Goal: Task Accomplishment & Management: Manage account settings

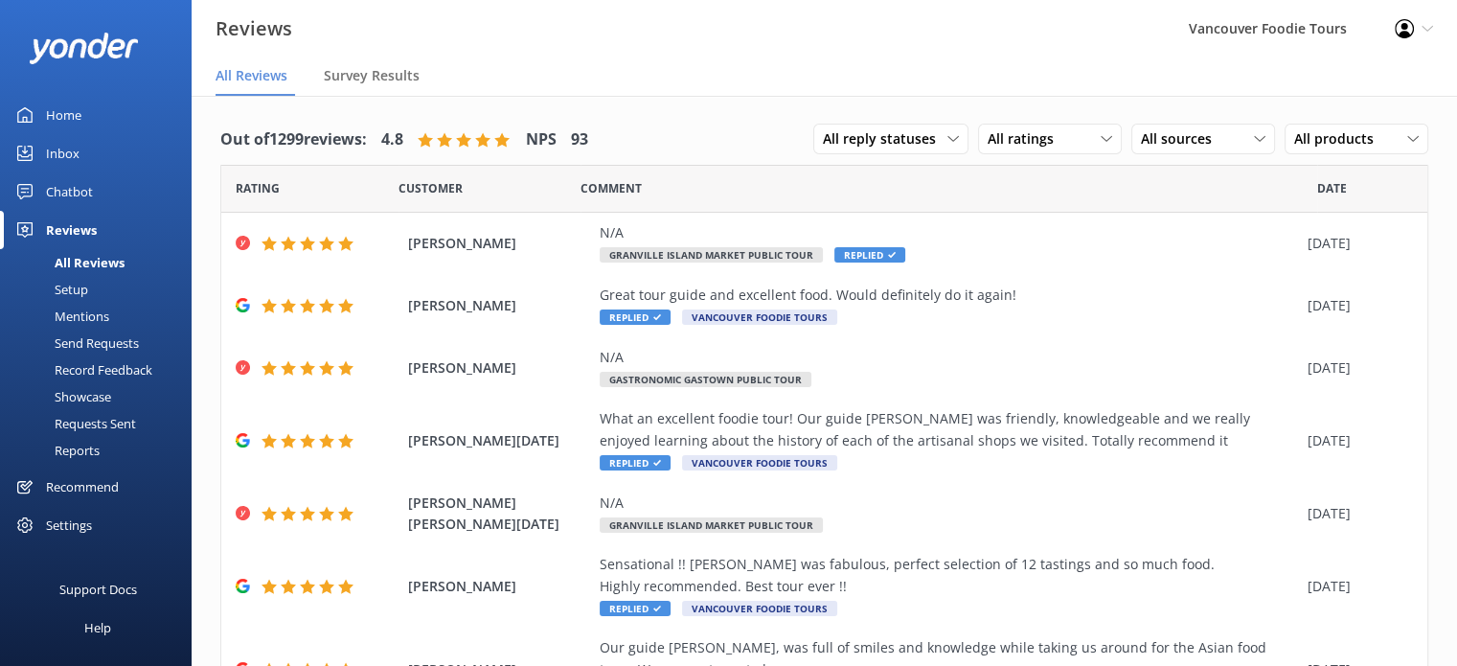
click at [80, 152] on link "Inbox" at bounding box center [96, 153] width 192 height 38
